Goal: Find specific page/section: Find specific page/section

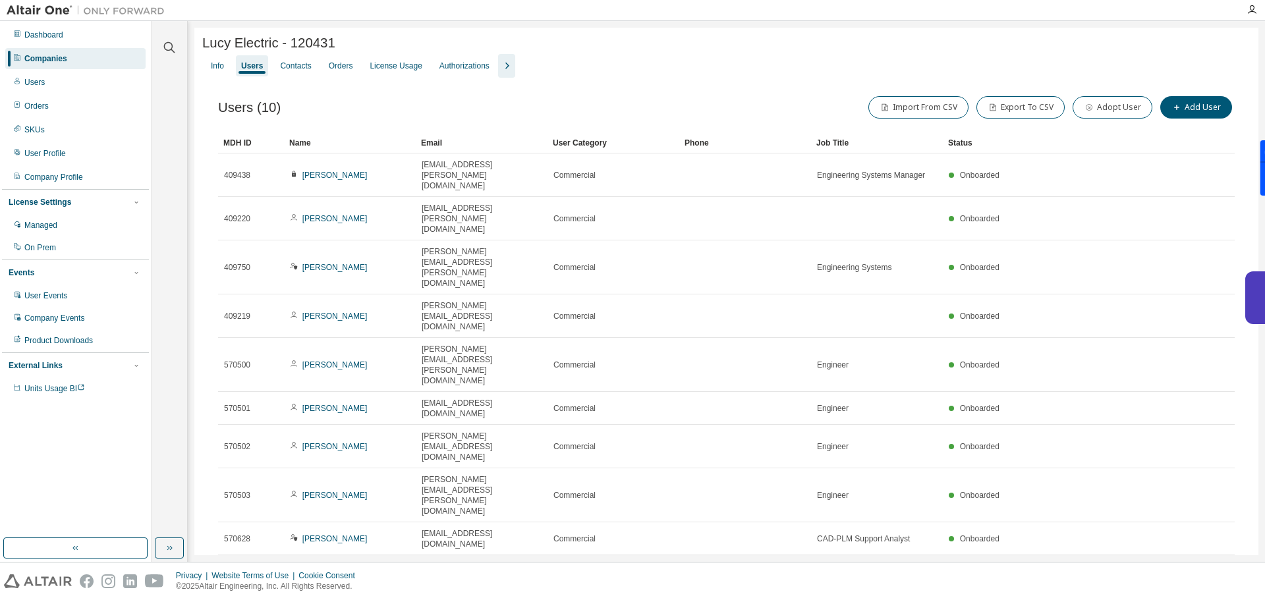
click at [105, 55] on div "Companies" at bounding box center [75, 58] width 140 height 21
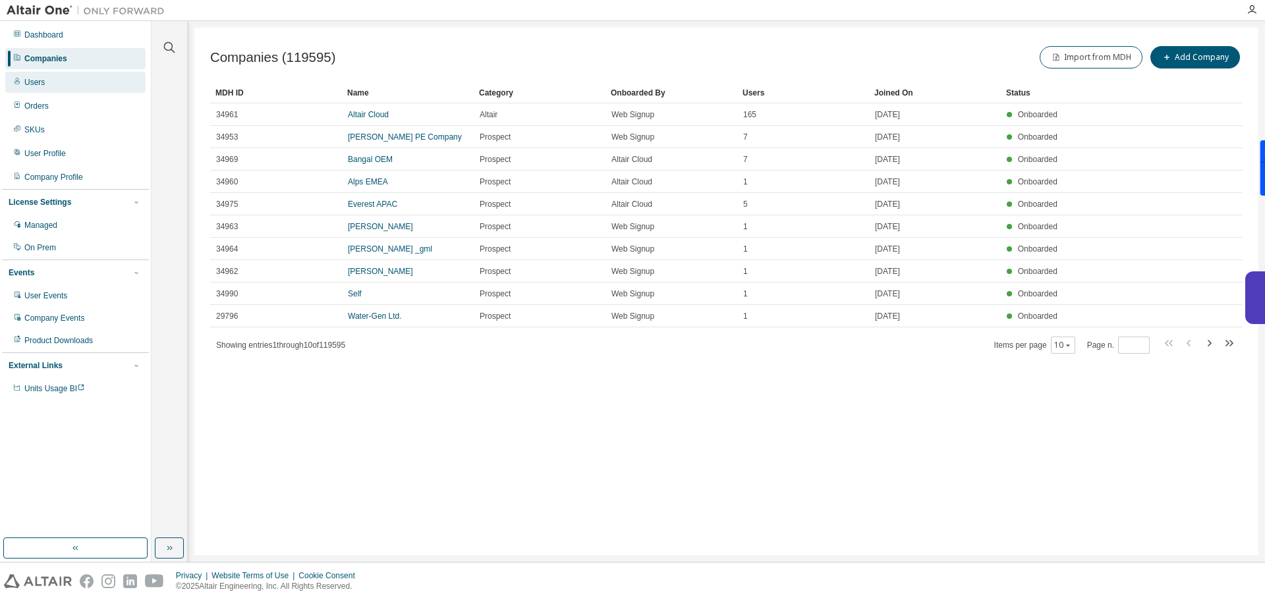
click at [94, 78] on div "Users" at bounding box center [75, 82] width 140 height 21
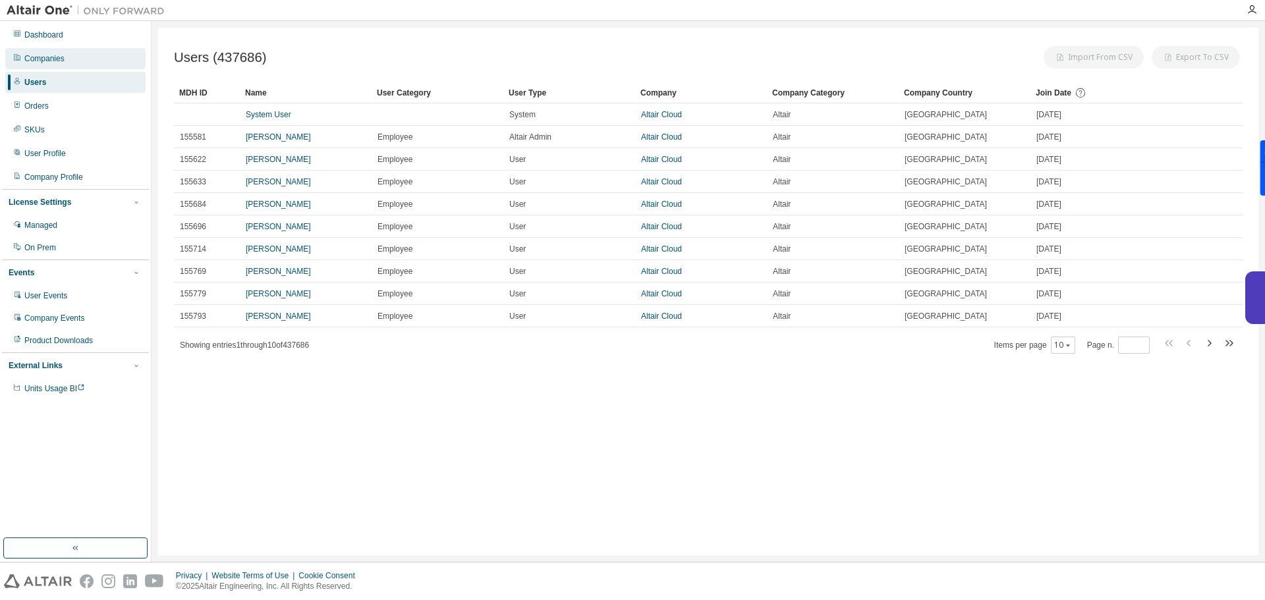
click at [102, 56] on div "Companies" at bounding box center [75, 58] width 140 height 21
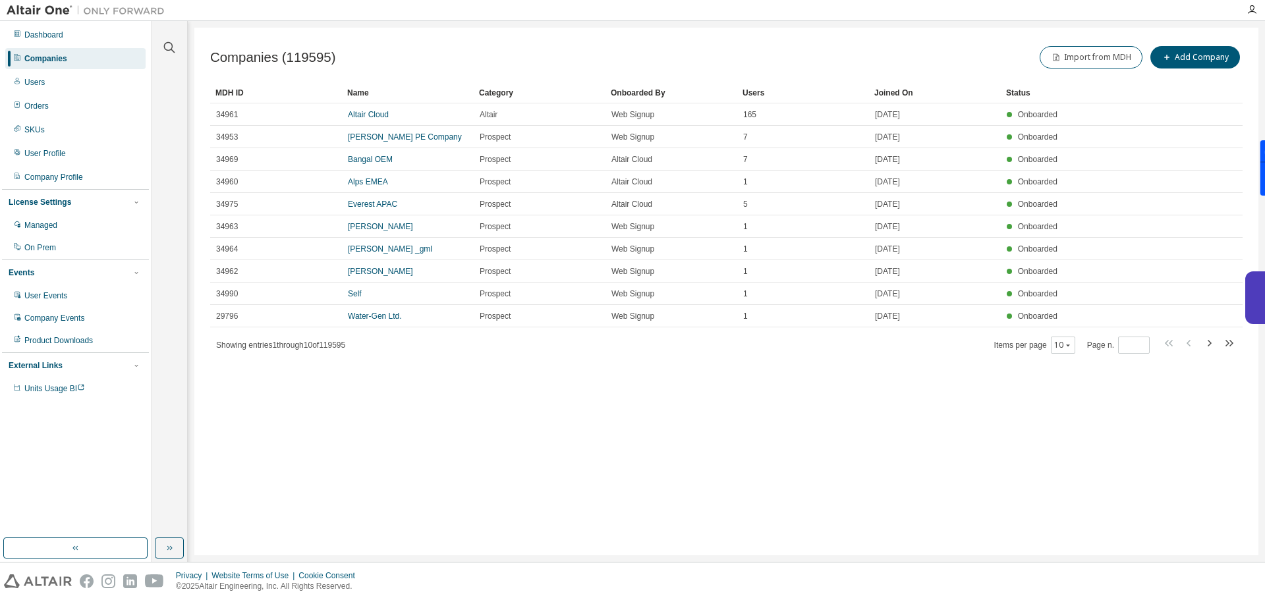
click at [102, 56] on div "Companies" at bounding box center [75, 58] width 140 height 21
click at [84, 80] on div "Users" at bounding box center [75, 82] width 140 height 21
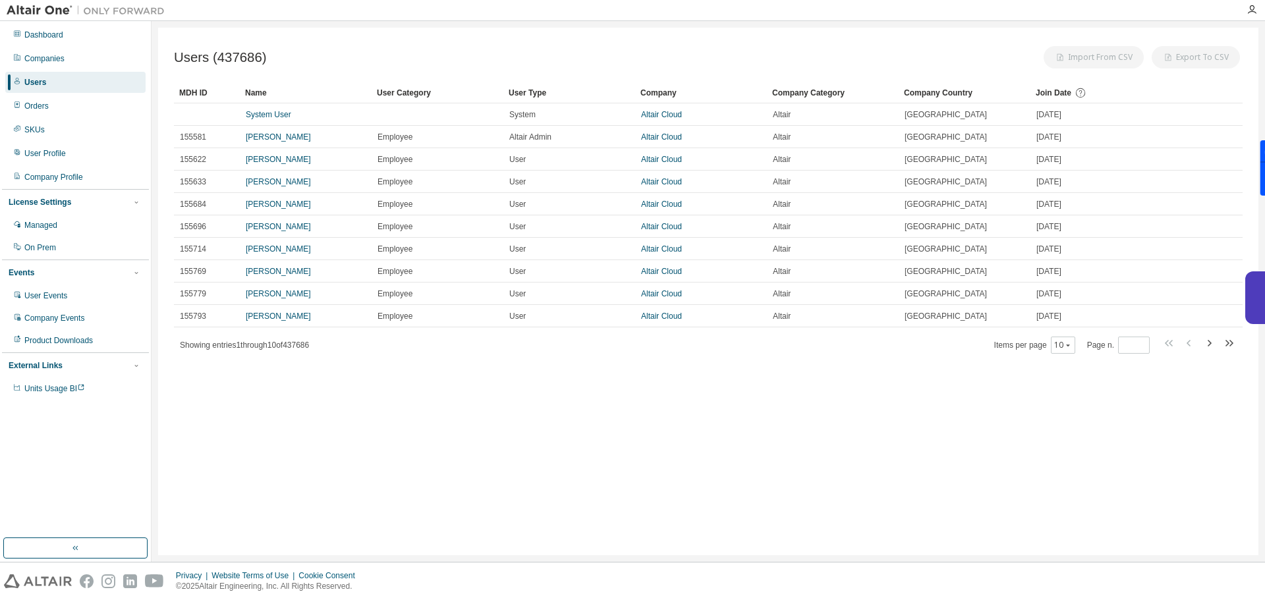
click at [84, 80] on div "Users" at bounding box center [75, 82] width 140 height 21
click at [82, 53] on div "Companies" at bounding box center [75, 58] width 140 height 21
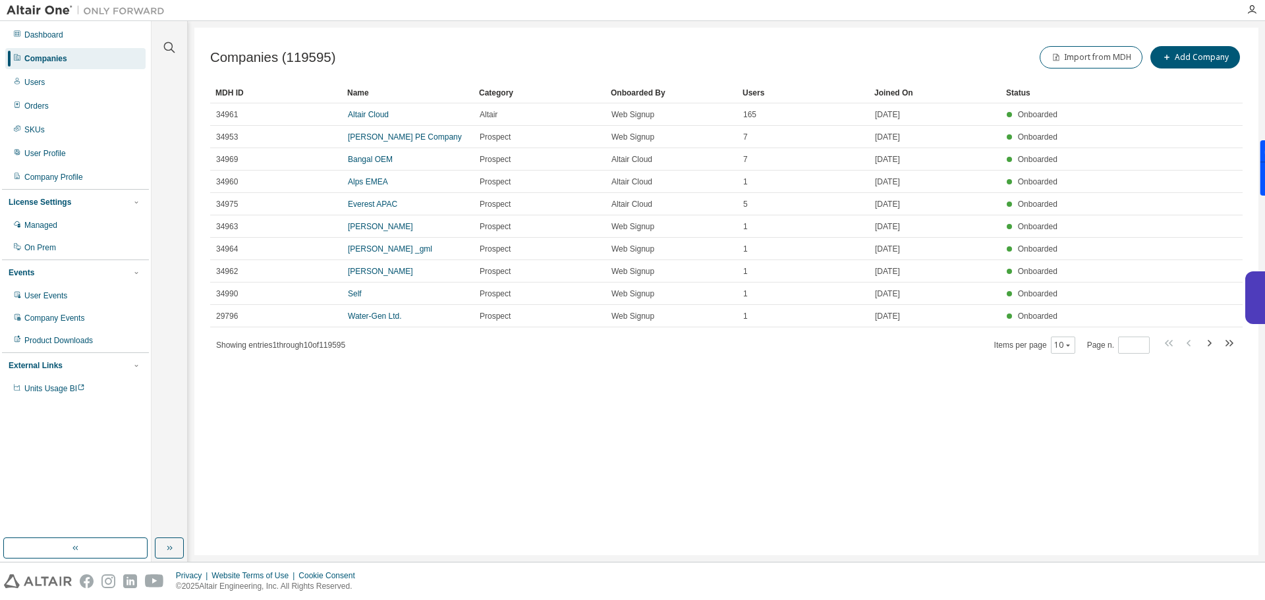
click at [82, 53] on div "Companies" at bounding box center [75, 58] width 140 height 21
click at [170, 45] on icon "button" at bounding box center [169, 48] width 16 height 16
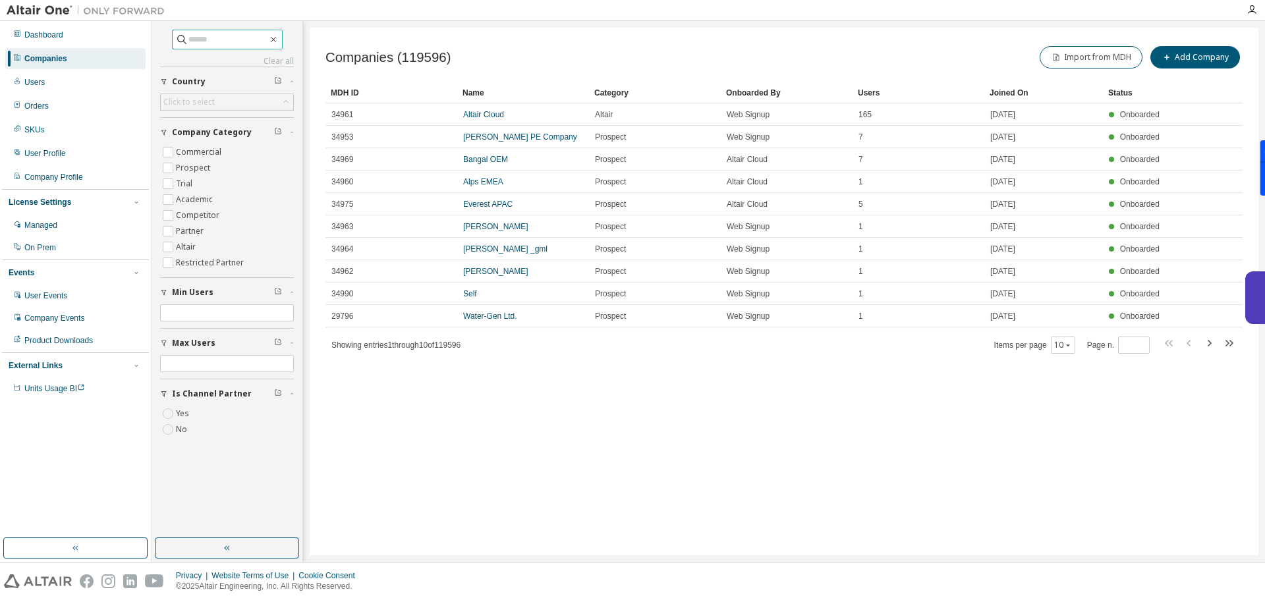
click at [200, 40] on input "text" at bounding box center [227, 39] width 79 height 13
type input "******"
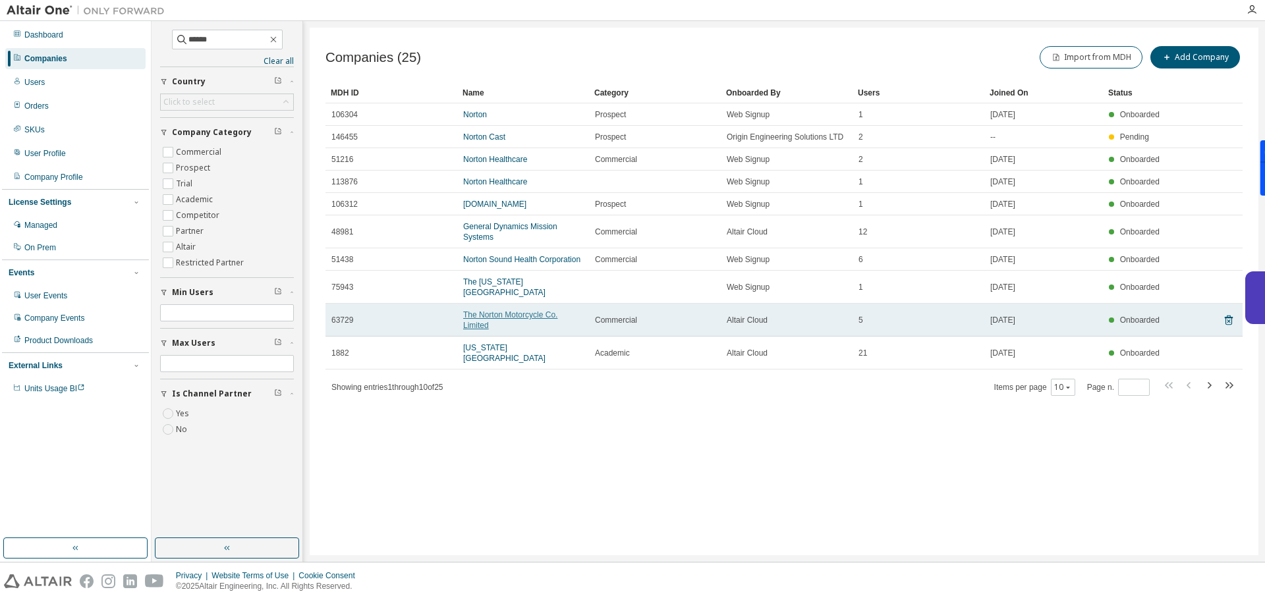
click at [505, 310] on link "The Norton Motorcycle Co. Limited" at bounding box center [510, 320] width 94 height 20
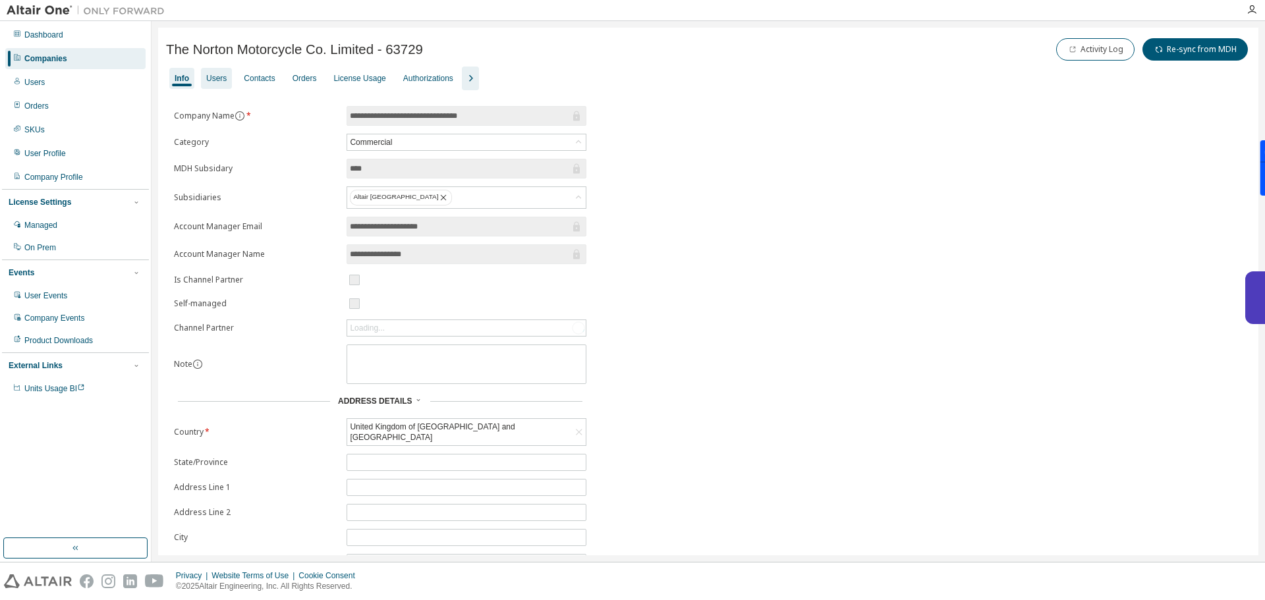
click at [225, 79] on div "Users" at bounding box center [216, 78] width 20 height 11
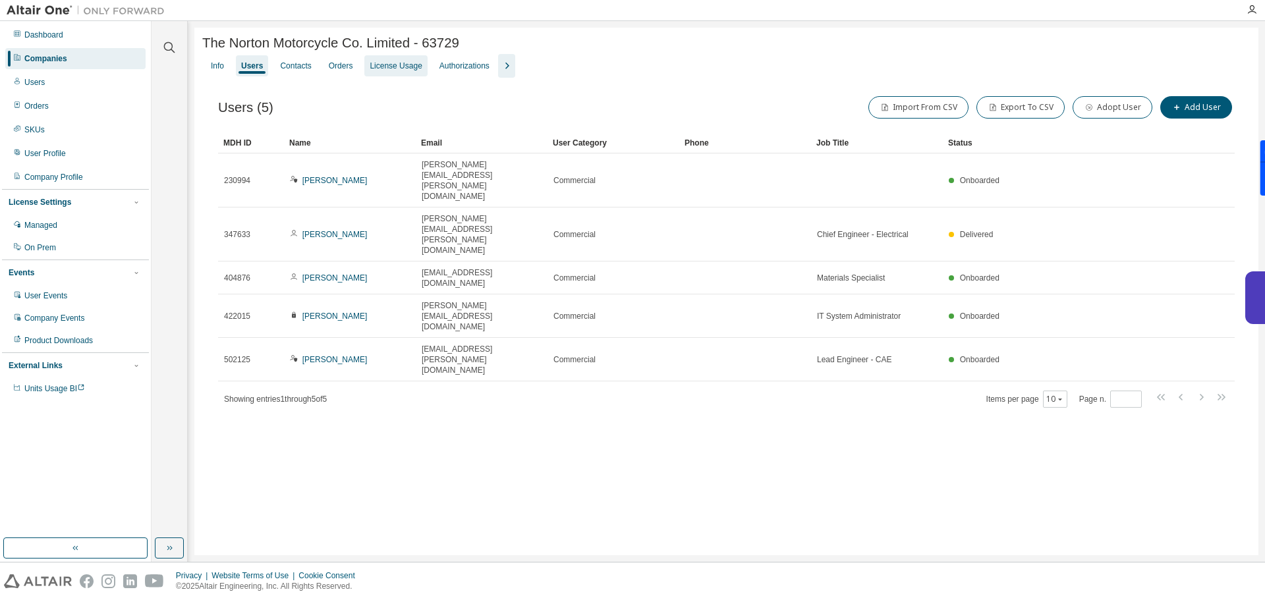
click at [404, 70] on div "License Usage" at bounding box center [395, 66] width 52 height 11
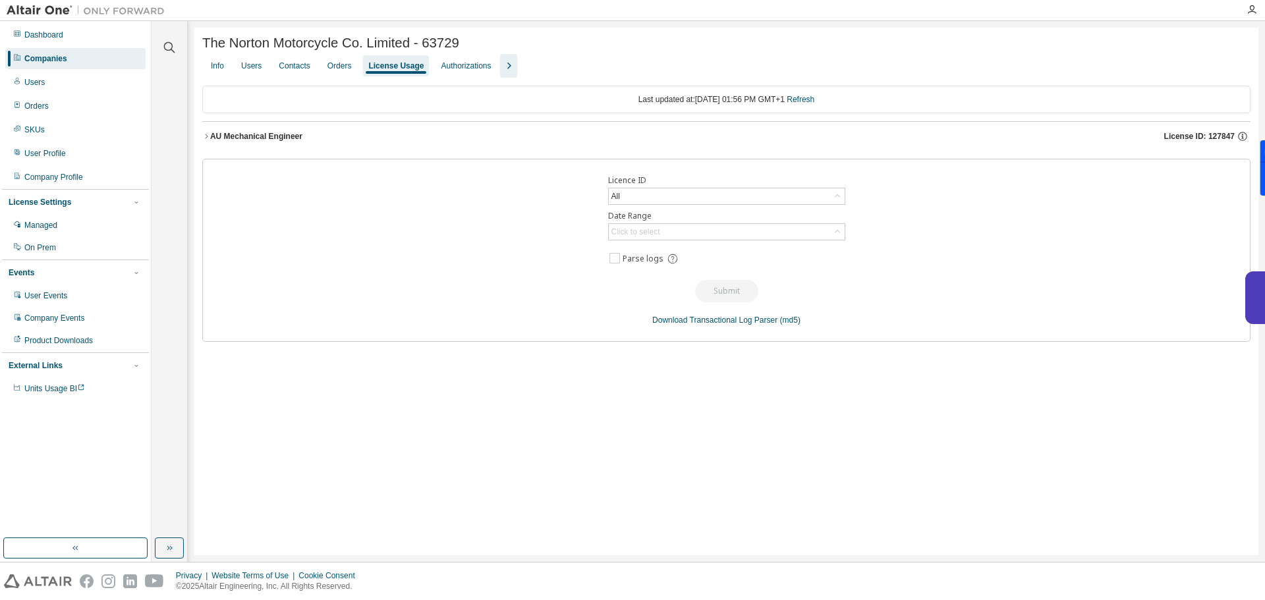
click at [394, 142] on div "AU Mechanical Engineer License ID: 127847" at bounding box center [730, 136] width 1040 height 12
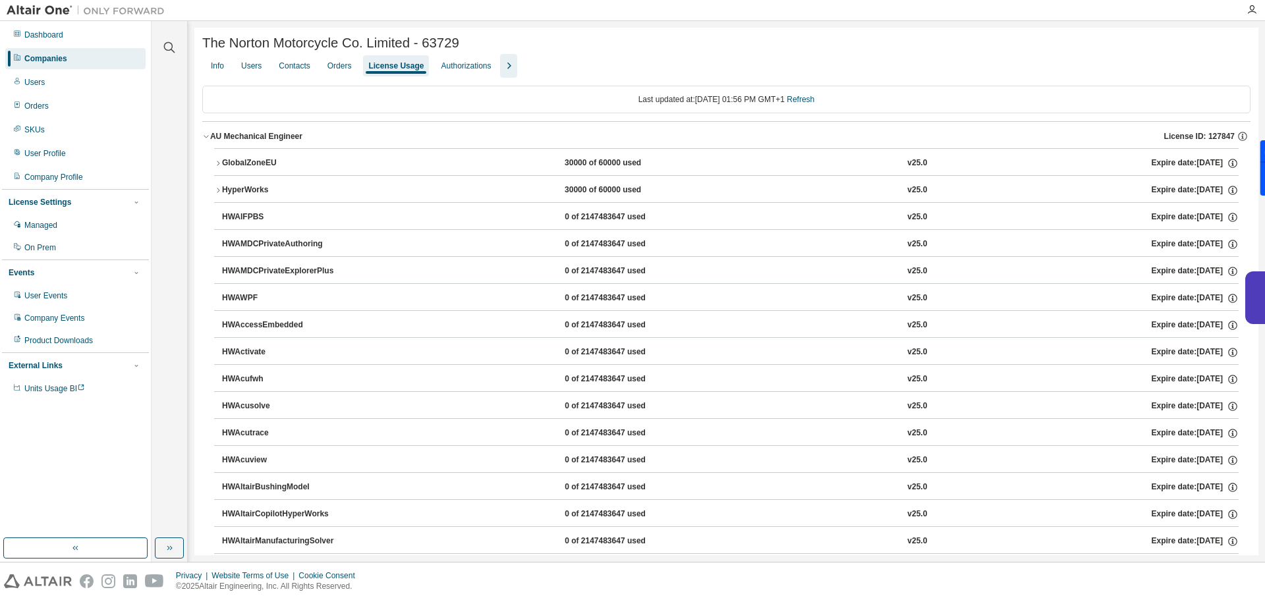
click at [394, 142] on div "AU Mechanical Engineer License ID: 127847" at bounding box center [730, 136] width 1040 height 12
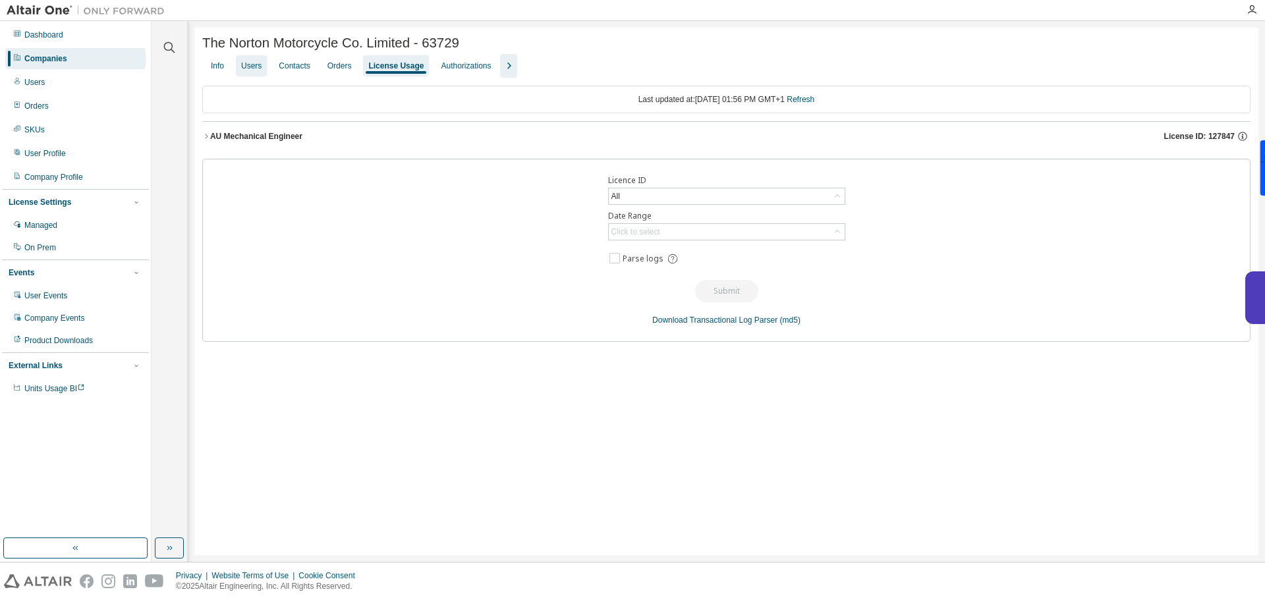
click at [262, 70] on div "Users" at bounding box center [251, 65] width 31 height 21
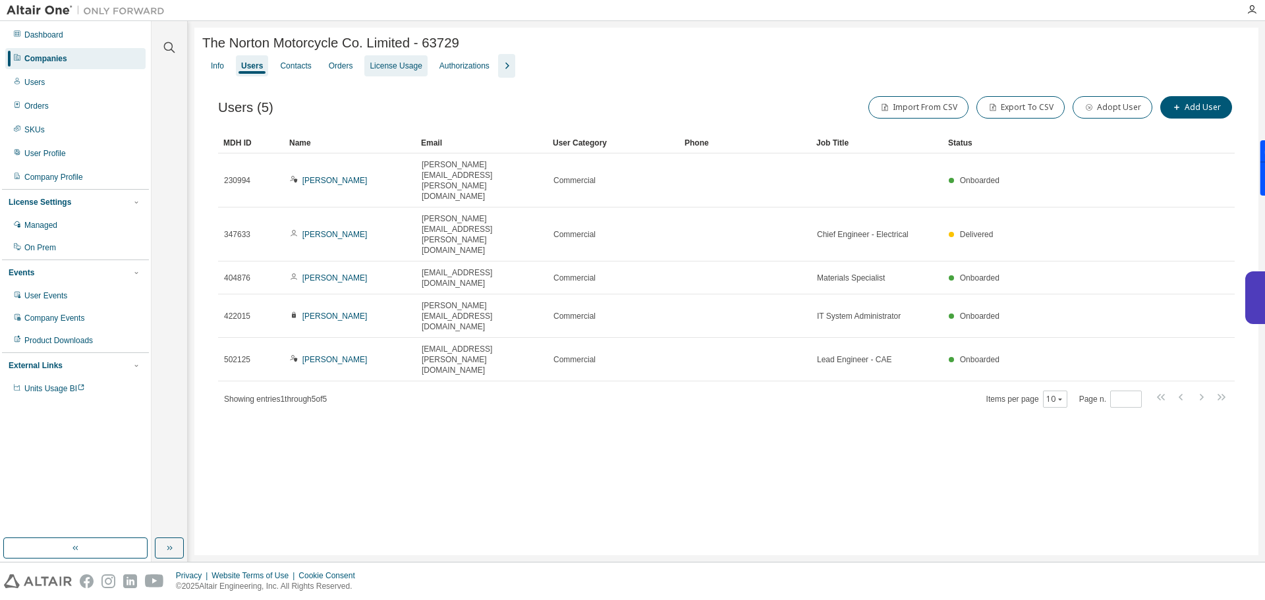
click at [391, 74] on div "License Usage" at bounding box center [395, 65] width 63 height 21
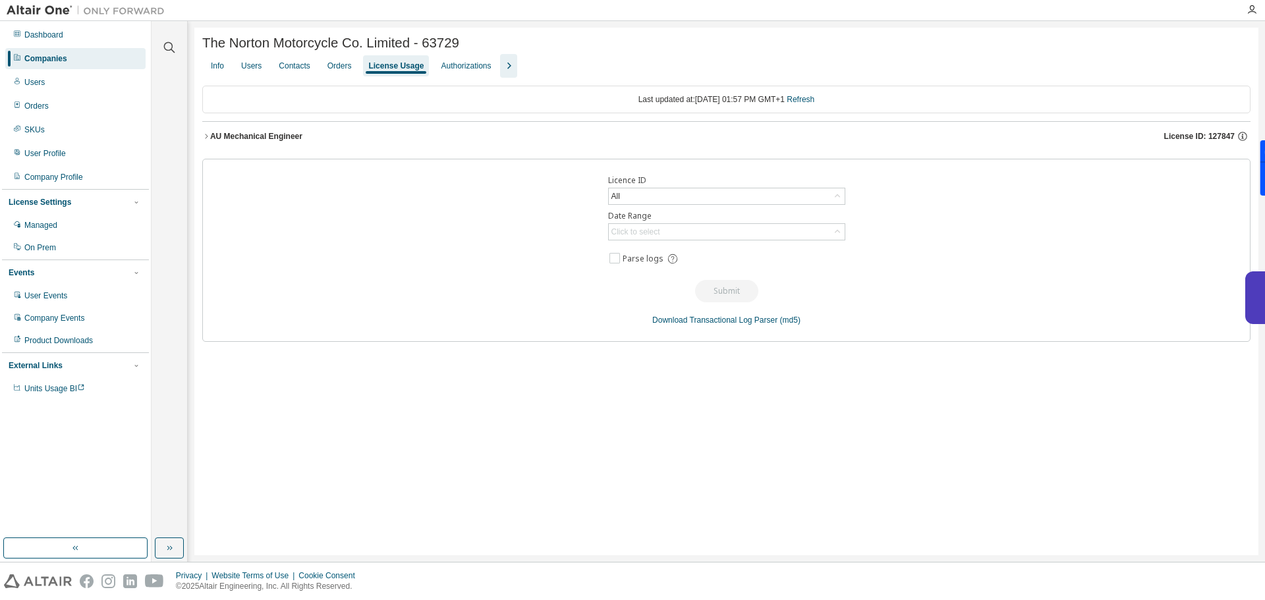
click at [479, 150] on button "AU Mechanical Engineer License ID: 127847" at bounding box center [726, 136] width 1048 height 29
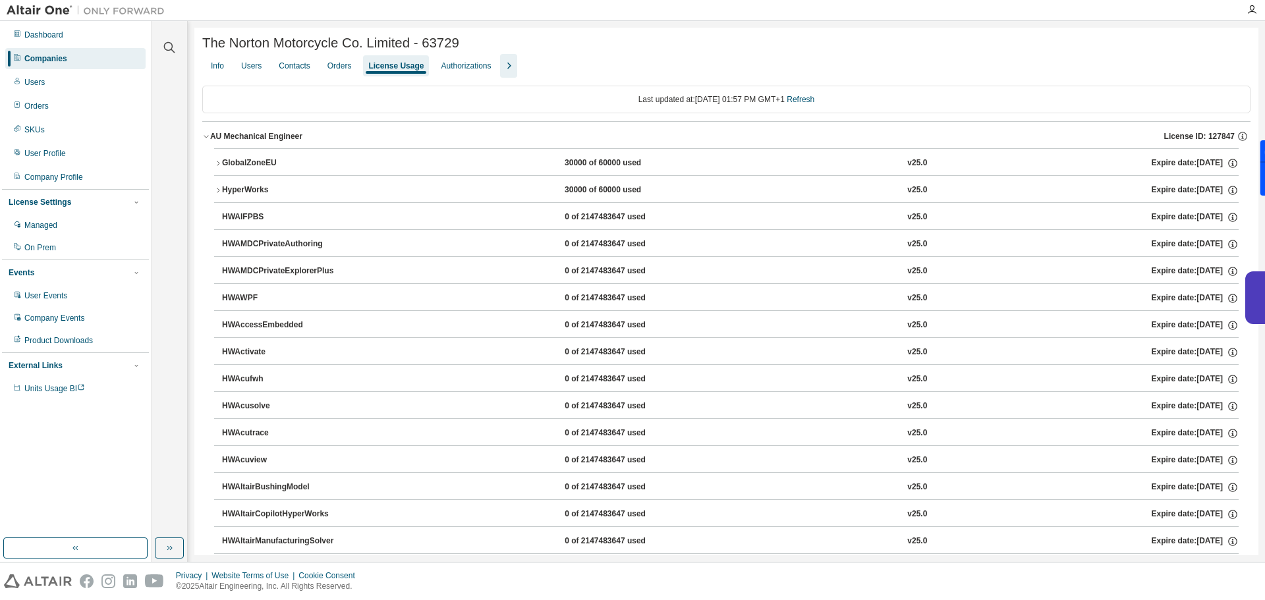
click at [479, 146] on button "AU Mechanical Engineer License ID: 127847" at bounding box center [726, 136] width 1048 height 29
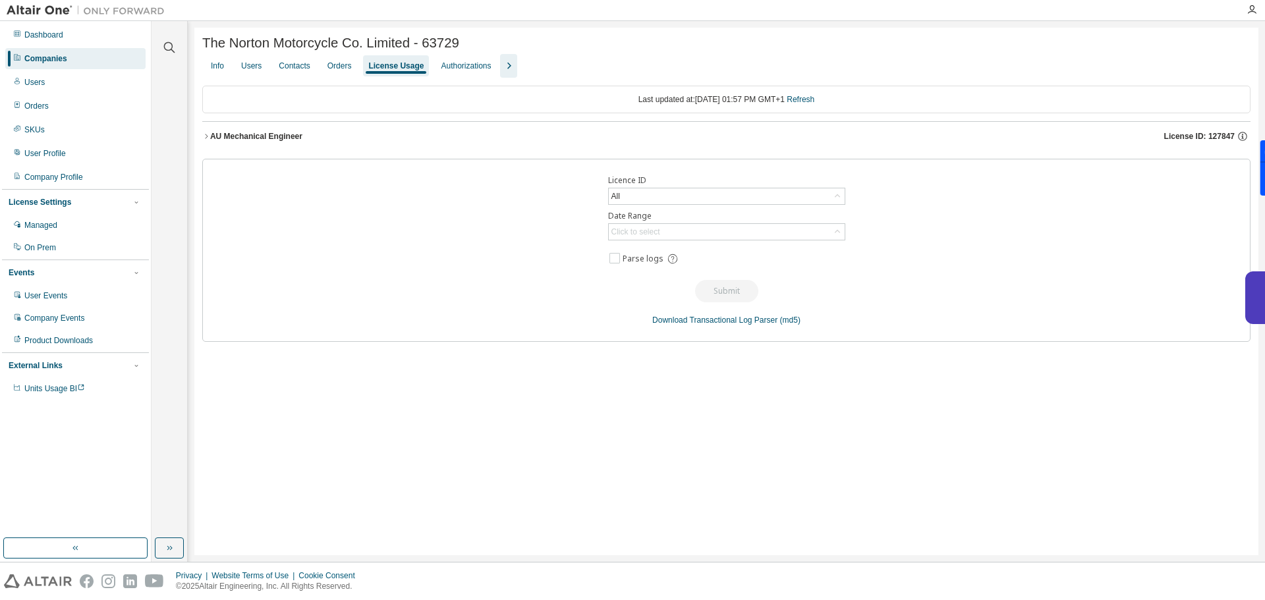
click at [479, 146] on button "AU Mechanical Engineer License ID: 127847" at bounding box center [726, 136] width 1048 height 29
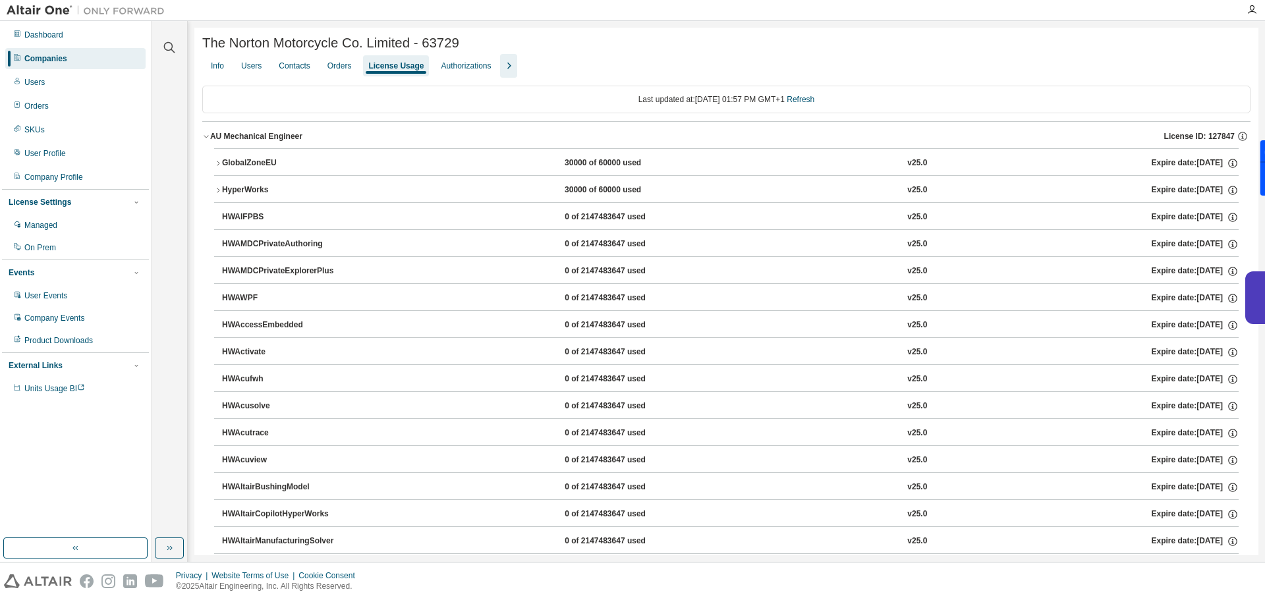
click at [479, 146] on button "AU Mechanical Engineer License ID: 127847" at bounding box center [726, 136] width 1048 height 29
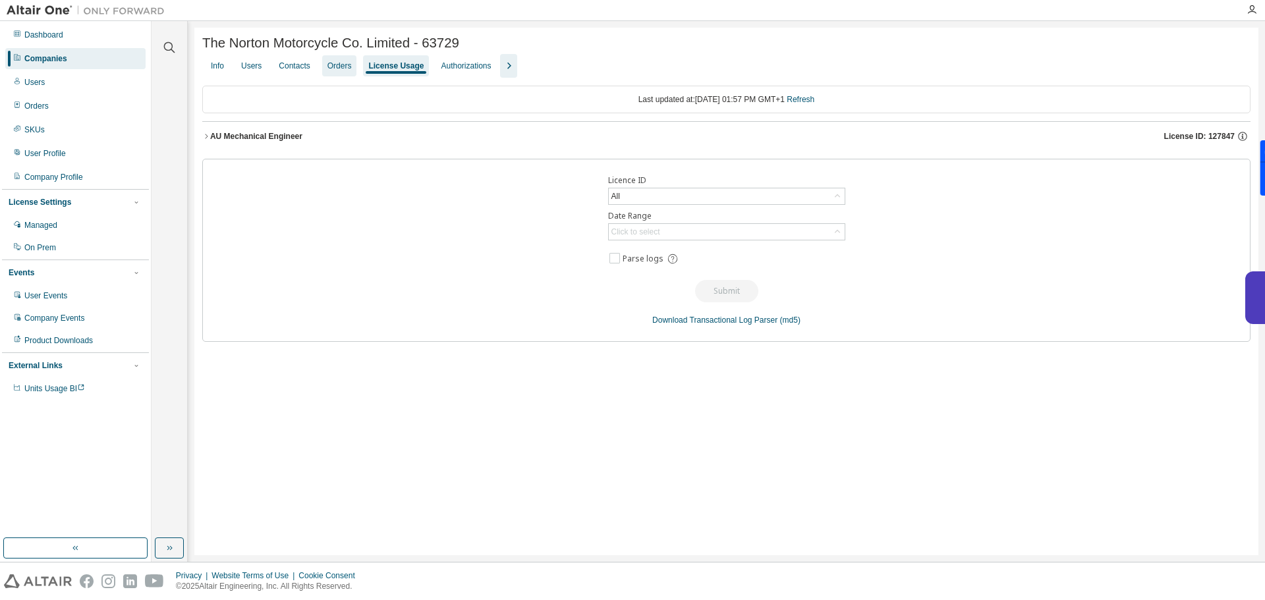
click at [334, 66] on div "Orders" at bounding box center [339, 66] width 24 height 11
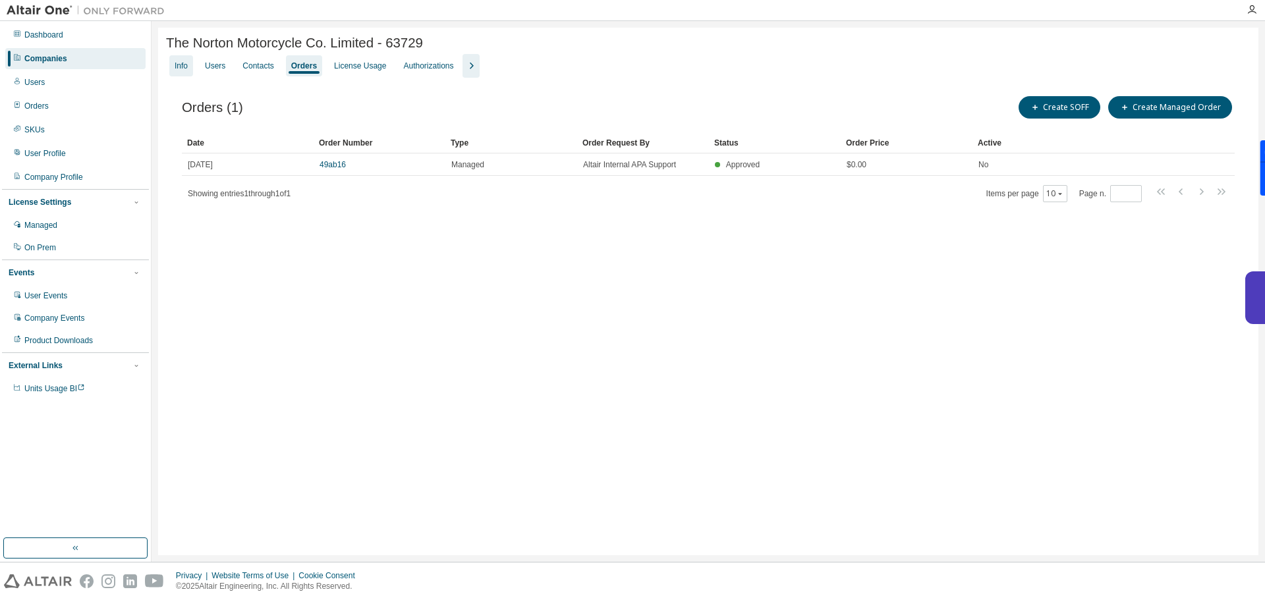
click at [178, 71] on div "Info" at bounding box center [181, 66] width 13 height 11
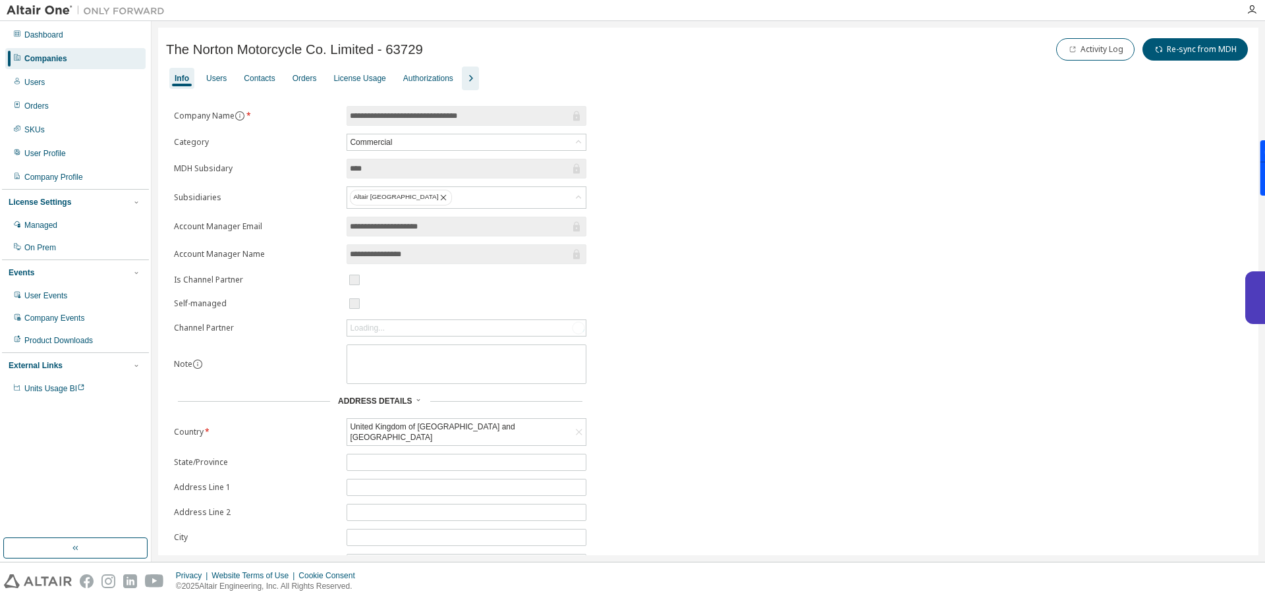
click at [425, 89] on div "Info Users Contacts Orders License Usage Authorizations" at bounding box center [708, 79] width 1084 height 24
click at [427, 74] on div "Authorizations" at bounding box center [428, 78] width 50 height 11
